Goal: Navigation & Orientation: Find specific page/section

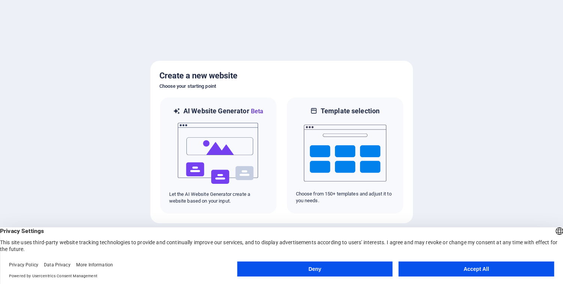
click at [460, 270] on button "Accept All" at bounding box center [476, 269] width 155 height 15
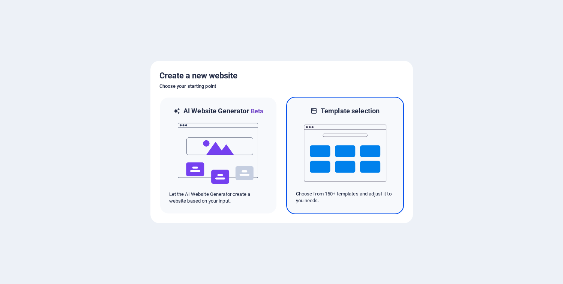
click at [345, 144] on img at bounding box center [345, 153] width 83 height 75
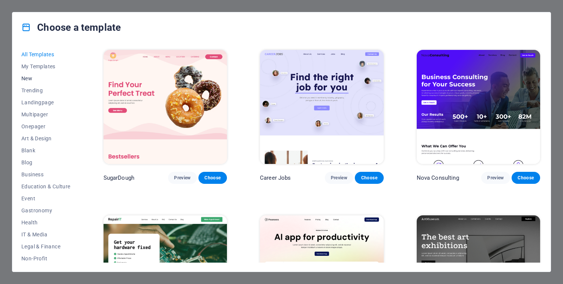
click at [26, 77] on span "New" at bounding box center [45, 78] width 49 height 6
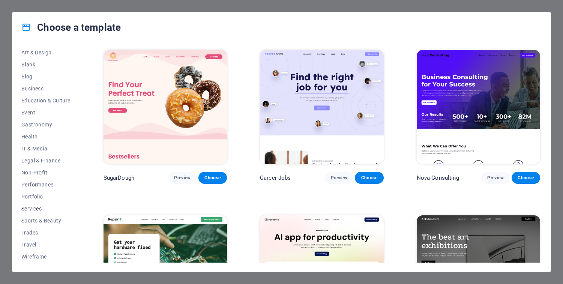
click at [34, 211] on span "Services" at bounding box center [45, 209] width 49 height 6
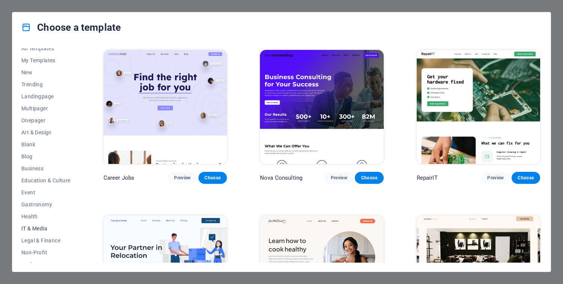
scroll to position [0, 0]
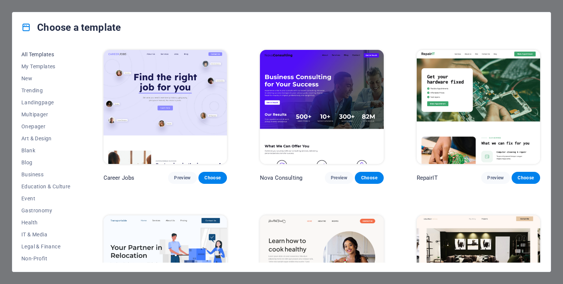
click at [37, 55] on span "All Templates" at bounding box center [45, 54] width 49 height 6
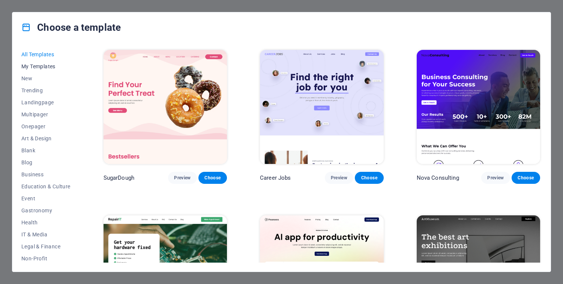
click at [37, 63] on span "My Templates" at bounding box center [45, 66] width 49 height 6
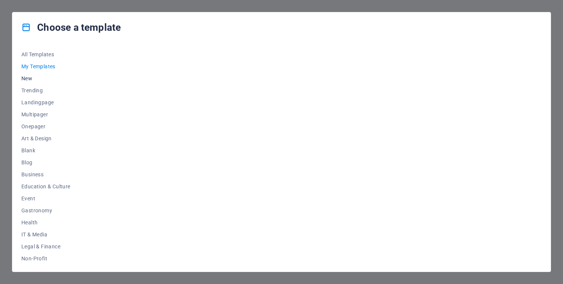
click at [26, 79] on span "New" at bounding box center [45, 78] width 49 height 6
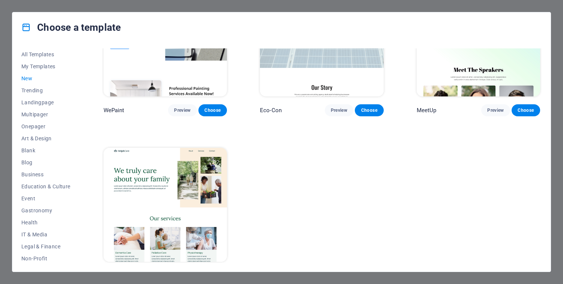
scroll to position [578, 0]
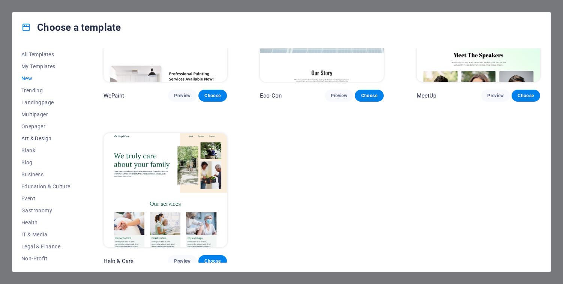
click at [42, 140] on span "Art & Design" at bounding box center [45, 138] width 49 height 6
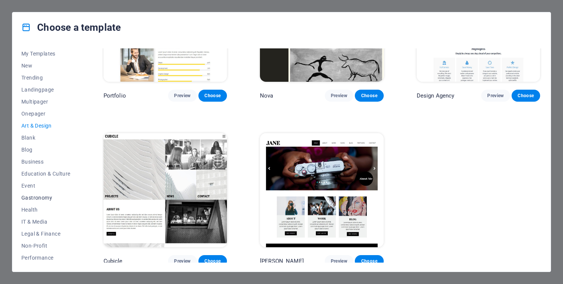
scroll to position [0, 0]
click at [24, 28] on icon at bounding box center [26, 28] width 10 height 10
click at [76, 0] on div "Choose a template All Templates My Templates New Trending Landingpage Multipage…" at bounding box center [281, 142] width 563 height 284
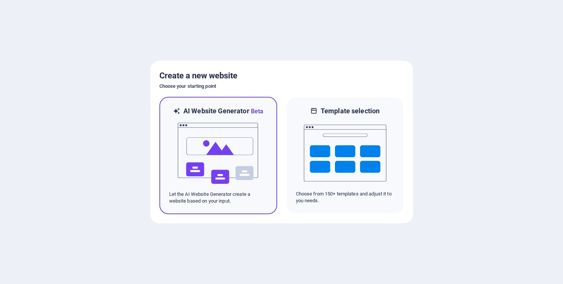
click at [218, 180] on img at bounding box center [218, 153] width 83 height 75
